Goal: Information Seeking & Learning: Check status

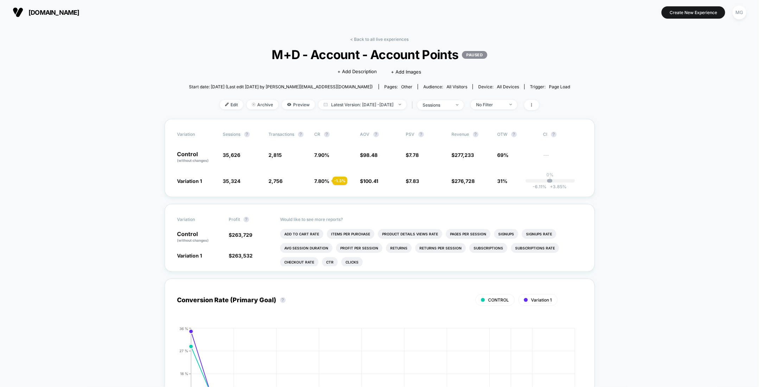
scroll to position [11, 0]
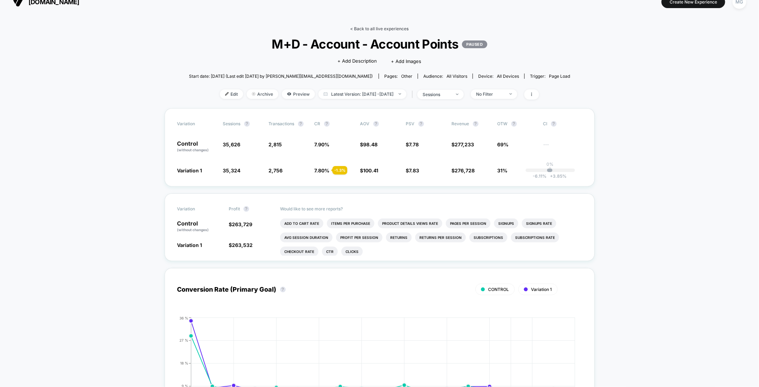
click at [381, 30] on link "< Back to all live experiences" at bounding box center [379, 28] width 58 height 5
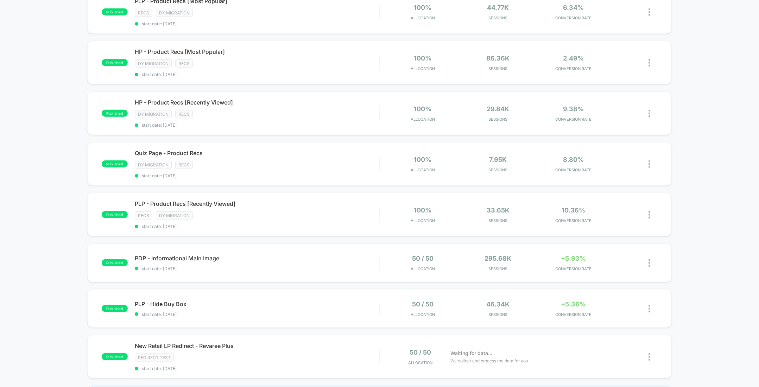
scroll to position [278, 0]
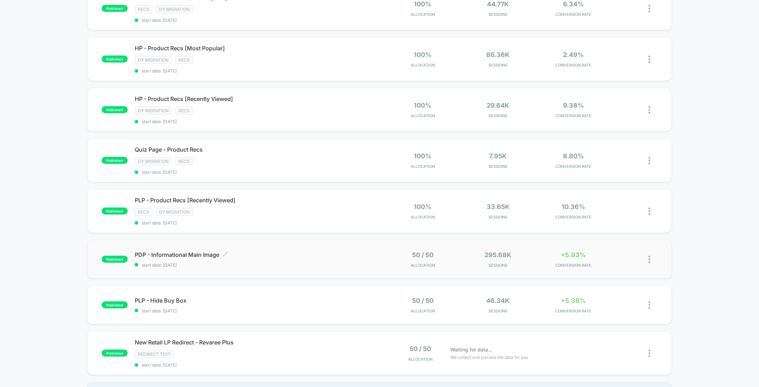
click at [255, 254] on div "PDP - Informational Main Image Click to edit experience details Click to edit e…" at bounding box center [257, 259] width 244 height 17
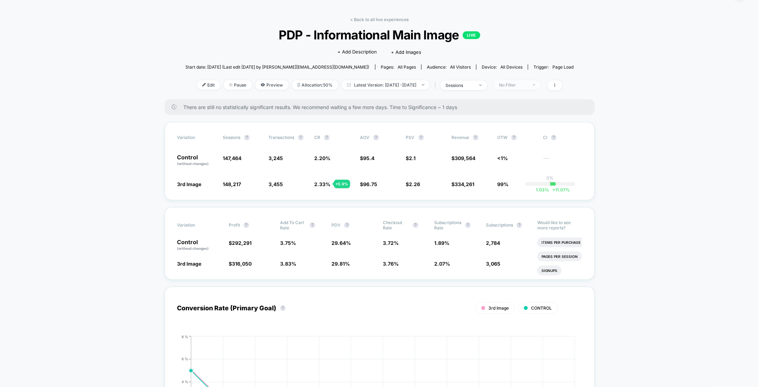
scroll to position [19, 0]
click at [515, 83] on div "No Filter" at bounding box center [513, 85] width 28 height 5
click at [562, 81] on span at bounding box center [554, 86] width 15 height 10
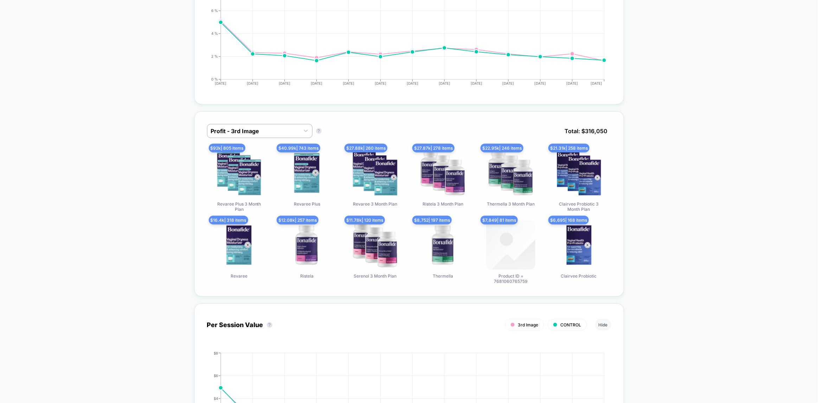
scroll to position [372, 0]
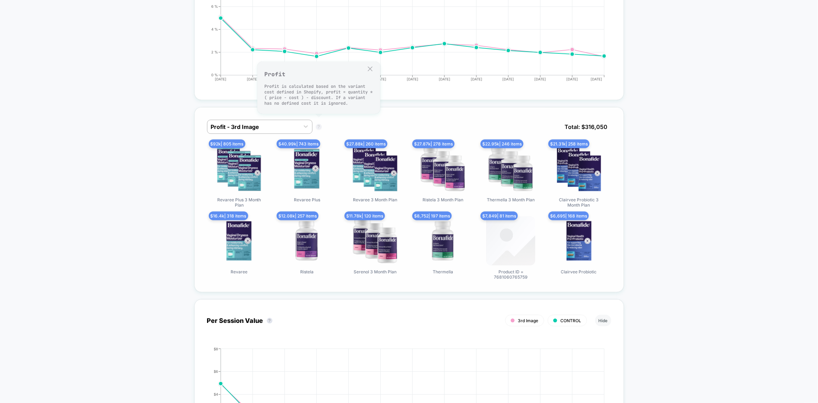
click at [317, 124] on button "?" at bounding box center [319, 127] width 6 height 6
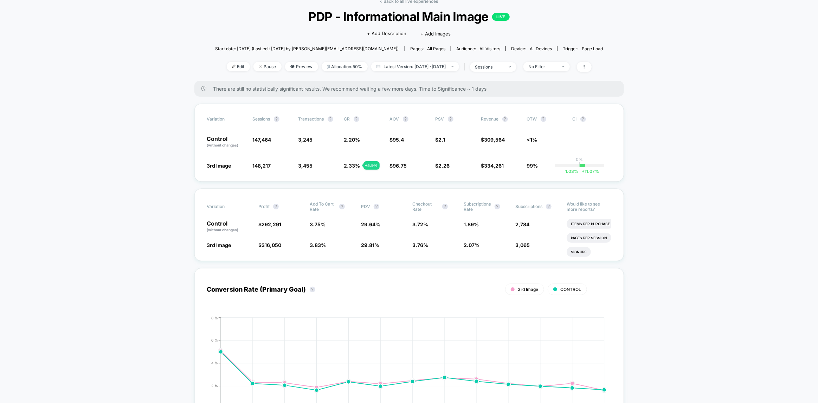
scroll to position [0, 0]
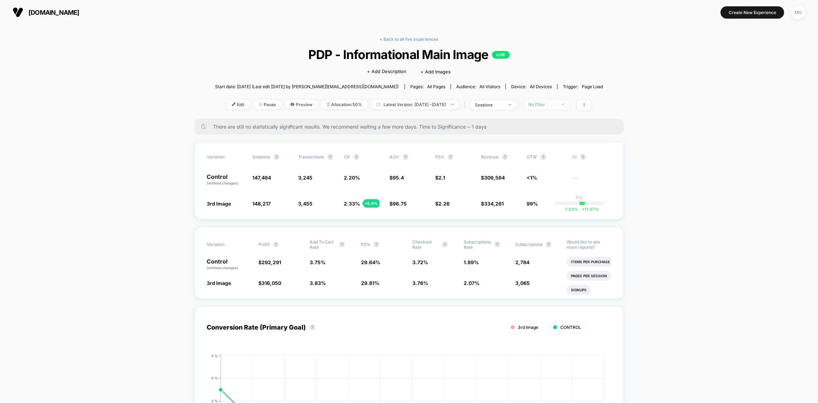
click at [558, 106] on span "No Filter" at bounding box center [547, 104] width 46 height 9
drag, startPoint x: 699, startPoint y: 174, endPoint x: 684, endPoint y: 170, distance: 15.5
click at [587, 103] on icon at bounding box center [584, 105] width 4 height 4
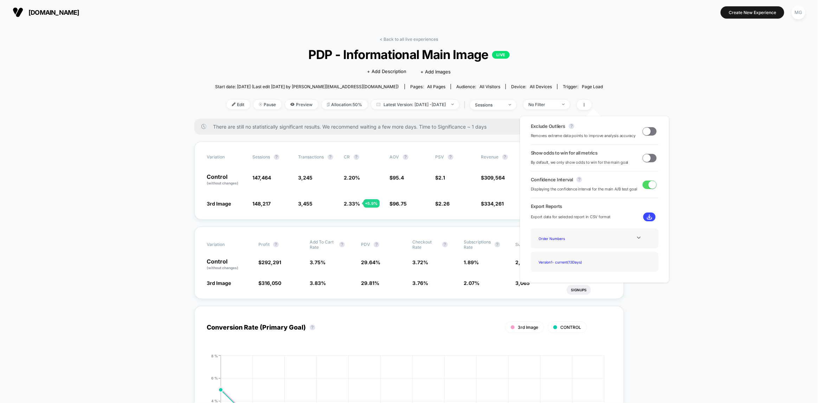
drag, startPoint x: 646, startPoint y: 90, endPoint x: 608, endPoint y: 109, distance: 42.5
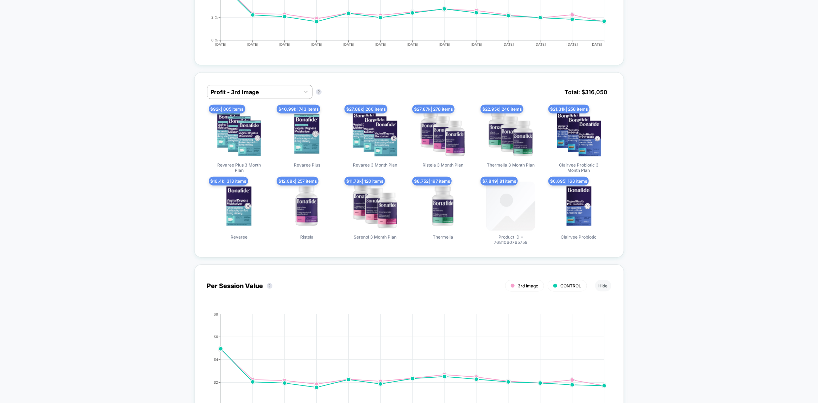
scroll to position [409, 0]
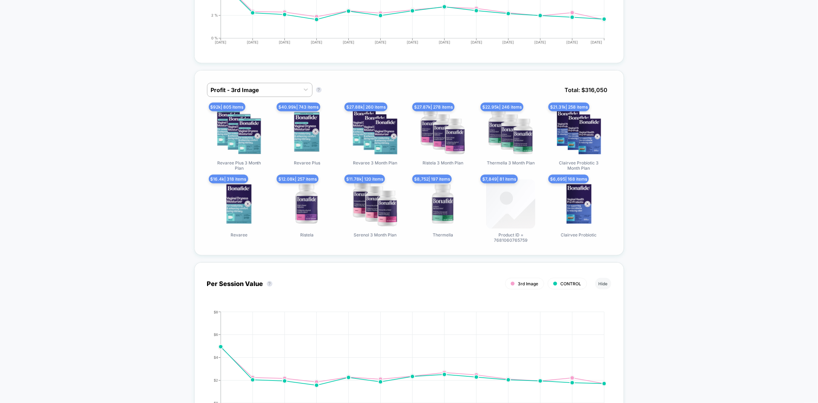
click at [542, 196] on div "$ 7,849 | 81 items Product ID = 7681060765759" at bounding box center [511, 211] width 64 height 63
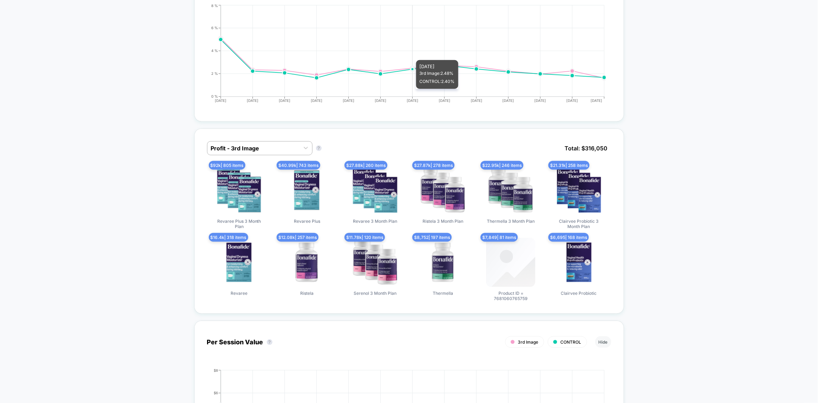
scroll to position [354, 0]
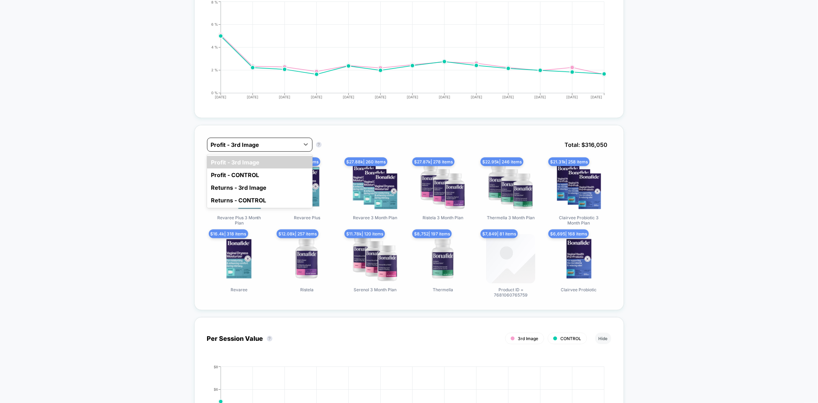
click at [294, 141] on div at bounding box center [253, 145] width 85 height 8
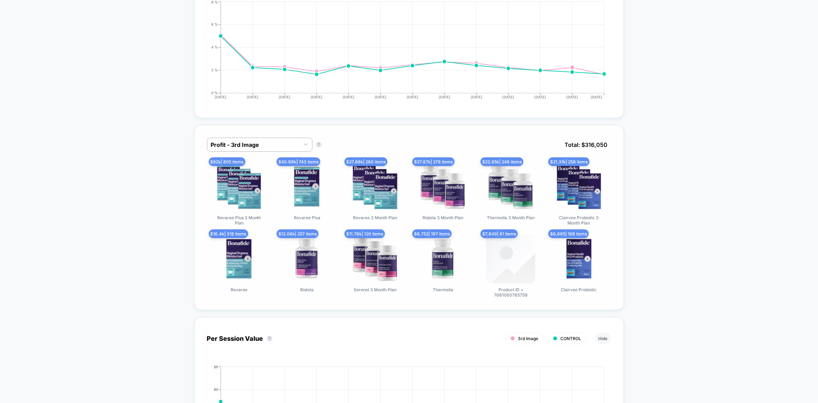
click at [390, 125] on div "Profit - 3rd Image Profit - 3rd Image ? Total: $ 316,050 $ 92k | 805 items Reva…" at bounding box center [410, 217] width 430 height 185
click at [301, 140] on div at bounding box center [306, 144] width 13 height 13
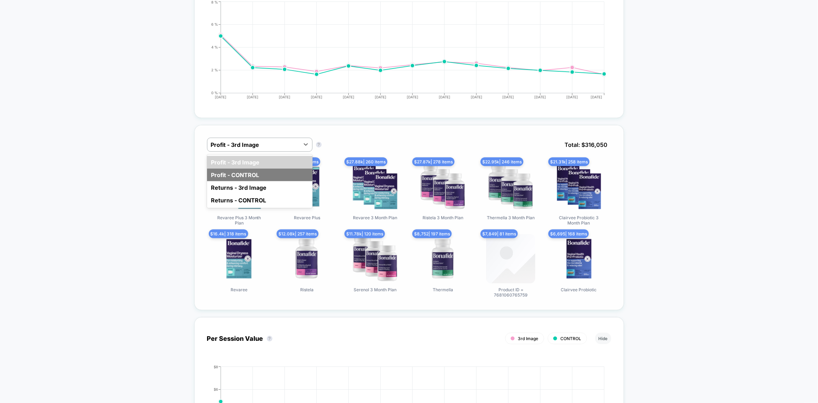
click at [281, 176] on div "Profit - CONTROL" at bounding box center [260, 175] width 106 height 13
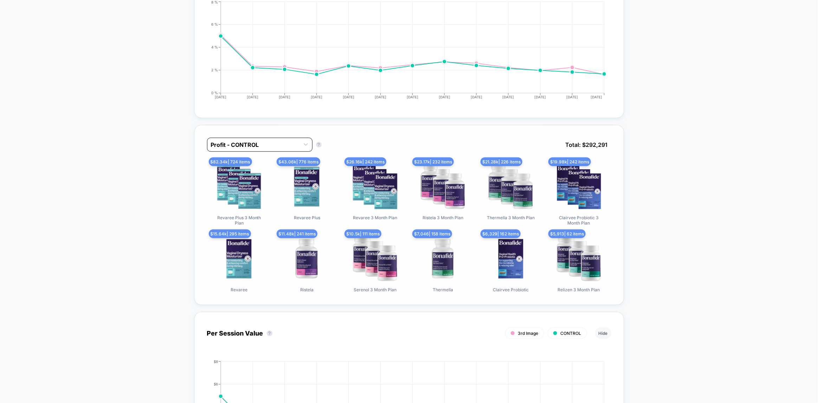
click at [286, 139] on div "Profit - CONTROL" at bounding box center [254, 144] width 92 height 11
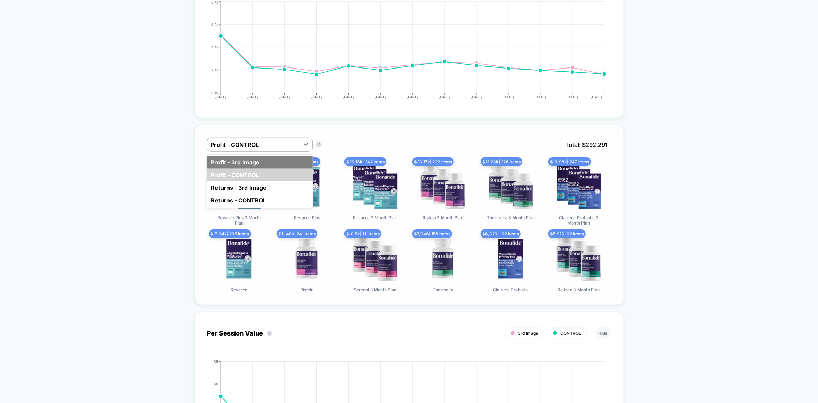
click at [274, 159] on div "Profit - 3rd Image" at bounding box center [260, 162] width 106 height 13
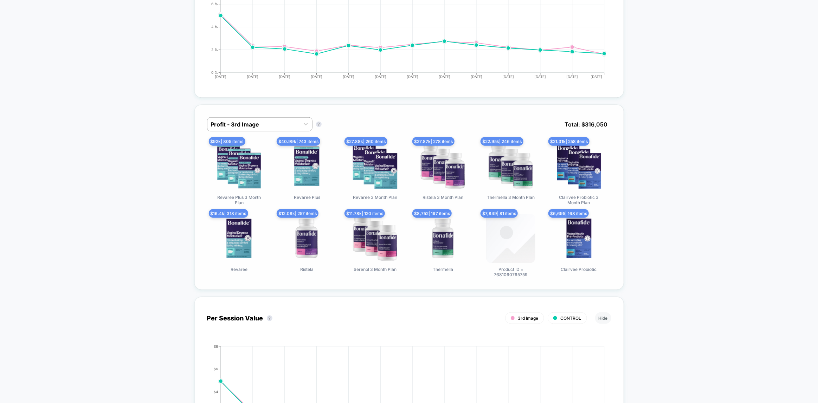
scroll to position [375, 0]
drag, startPoint x: 293, startPoint y: 122, endPoint x: 291, endPoint y: 127, distance: 5.8
click at [293, 122] on div at bounding box center [253, 124] width 85 height 8
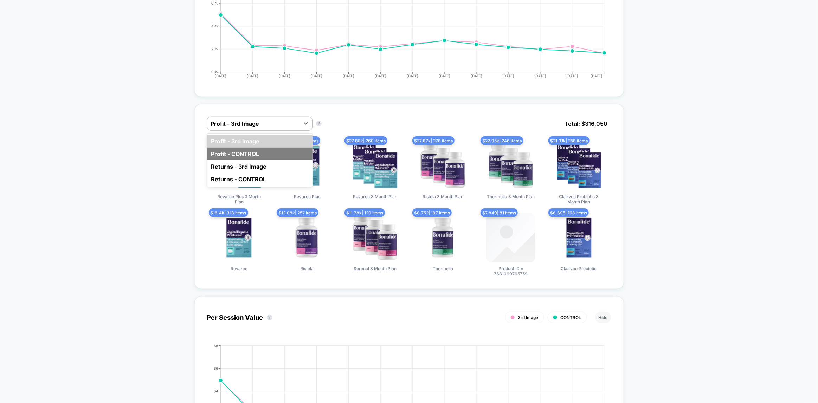
click at [281, 148] on div "Profit - CONTROL" at bounding box center [260, 154] width 106 height 13
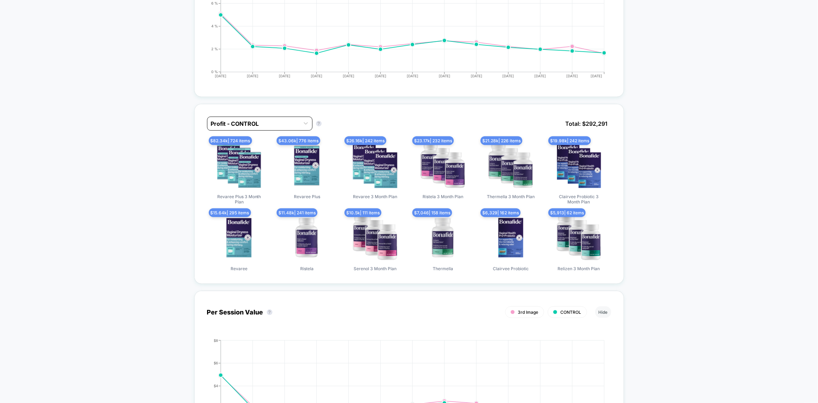
click at [292, 118] on div "Profit - CONTROL" at bounding box center [254, 123] width 92 height 11
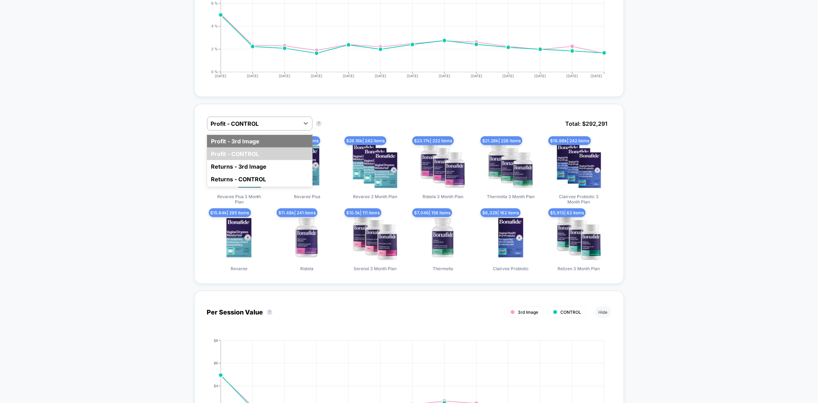
click at [280, 137] on div "Profit - 3rd Image" at bounding box center [260, 141] width 106 height 13
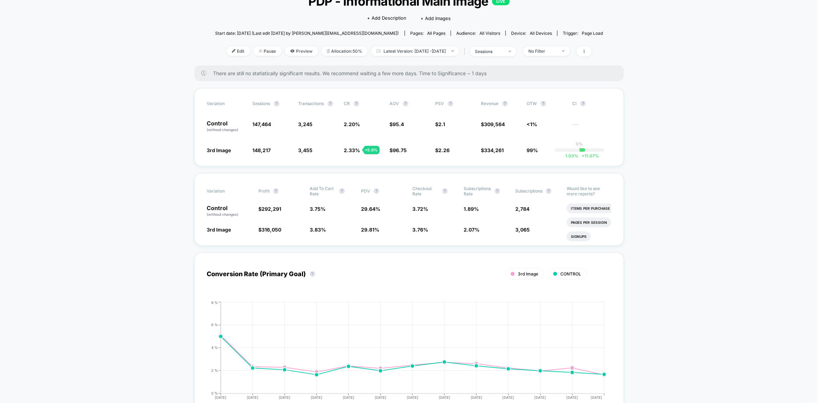
scroll to position [0, 0]
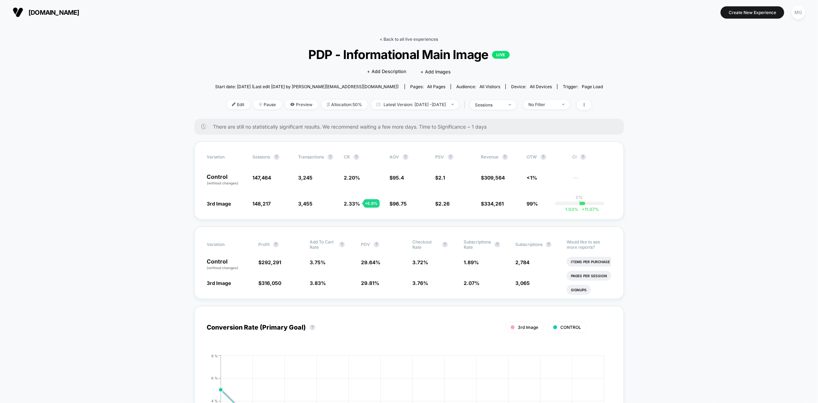
click at [406, 40] on link "< Back to all live experiences" at bounding box center [409, 39] width 58 height 5
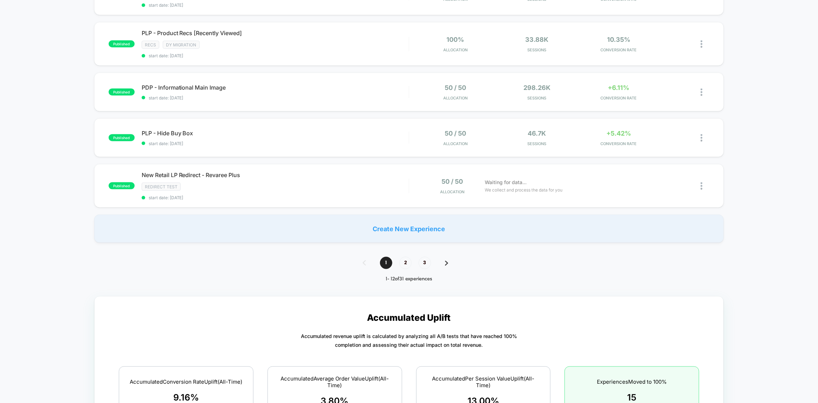
scroll to position [393, 0]
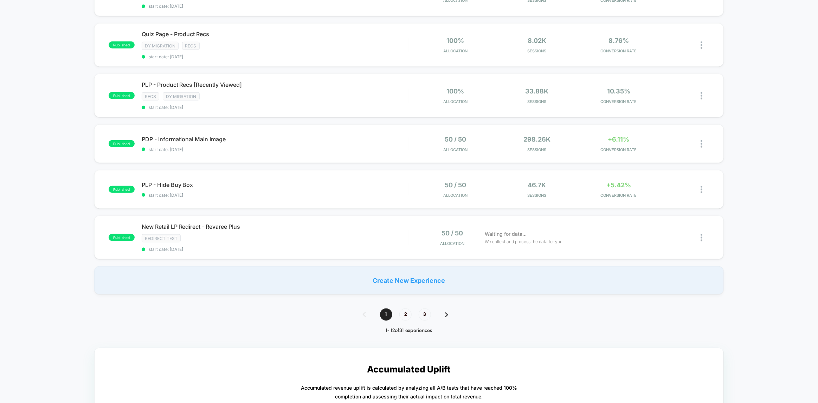
click at [445, 313] on img at bounding box center [446, 315] width 3 height 5
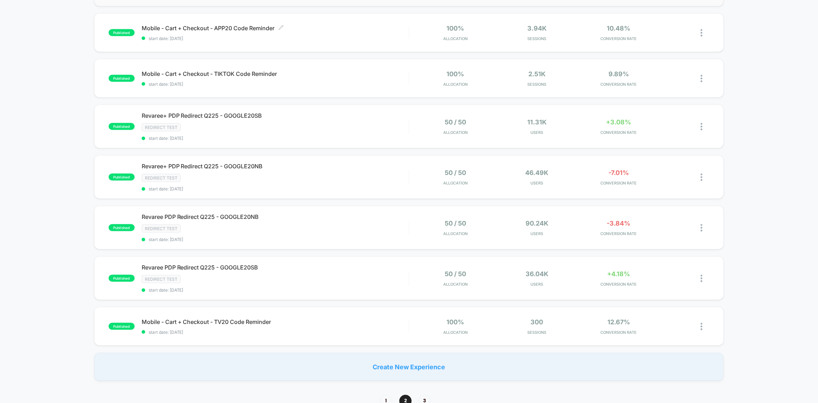
scroll to position [312, 0]
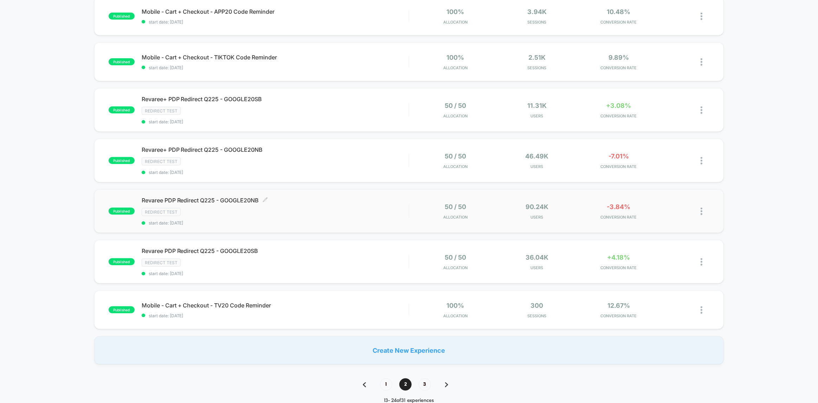
click at [278, 214] on div "Revaree PDP Redirect Q225 - GOOGLE20NB Click to edit experience details Click t…" at bounding box center [275, 211] width 267 height 29
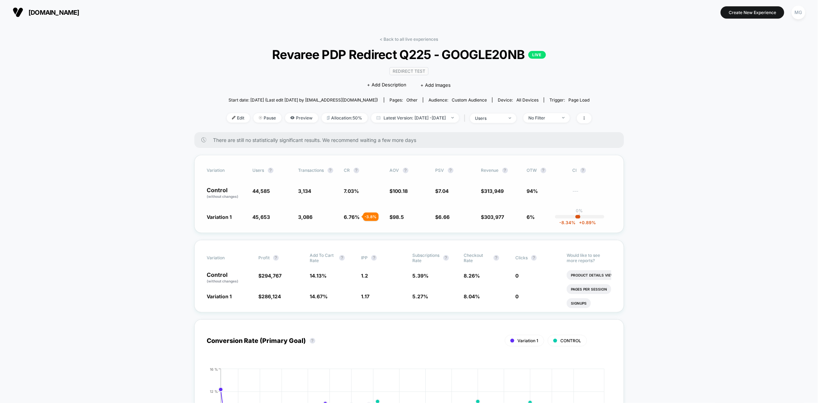
scroll to position [8, 0]
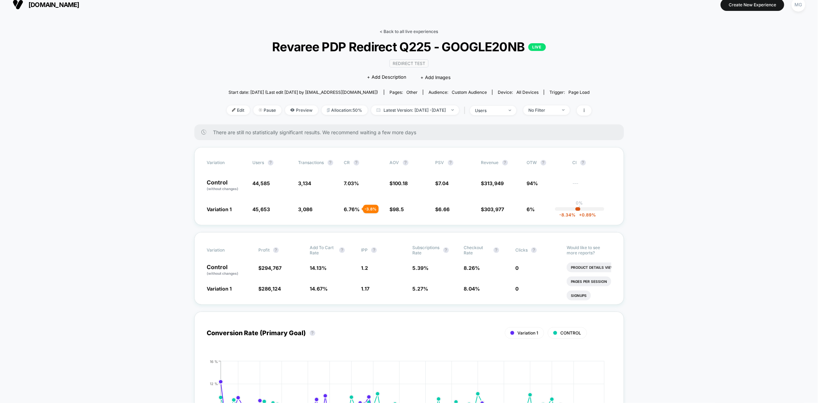
click at [426, 29] on link "< Back to all live experiences" at bounding box center [409, 31] width 58 height 5
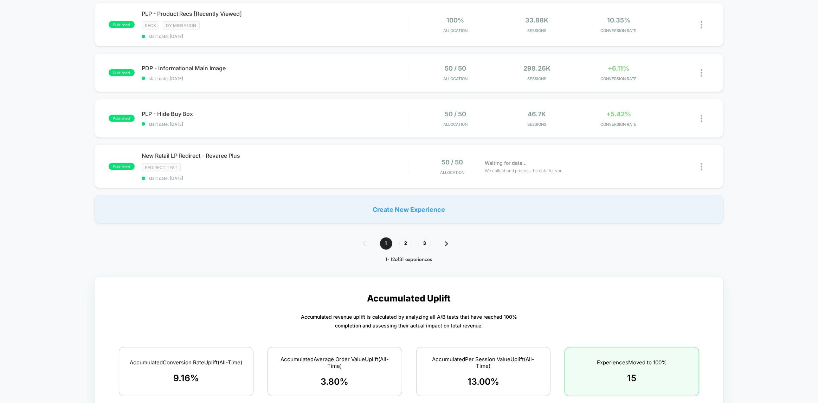
scroll to position [463, 0]
click at [424, 240] on span "3" at bounding box center [425, 246] width 12 height 12
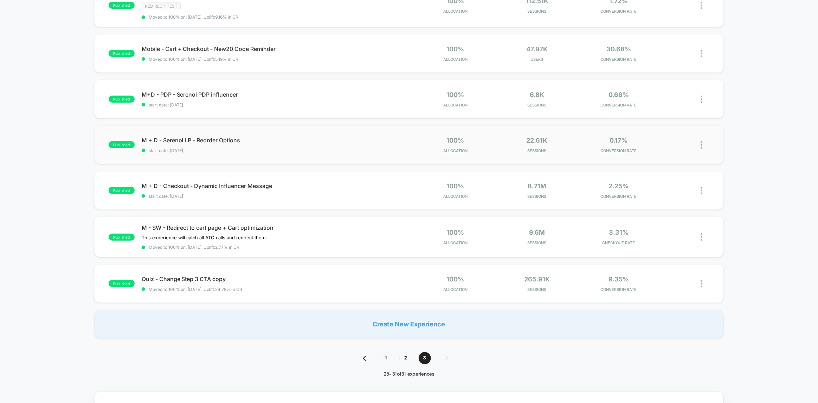
scroll to position [96, 0]
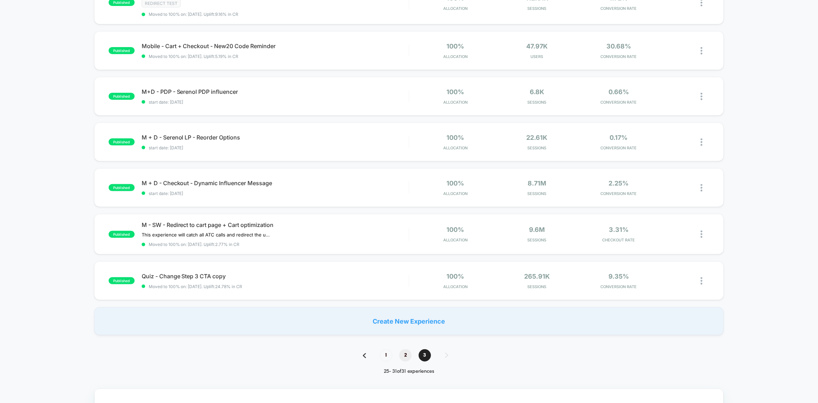
click at [404, 358] on span "2" at bounding box center [406, 356] width 12 height 12
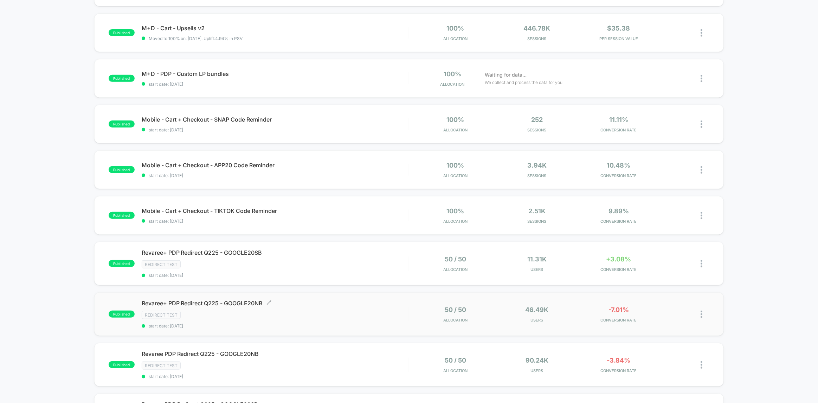
scroll to position [160, 0]
